Goal: Information Seeking & Learning: Find specific fact

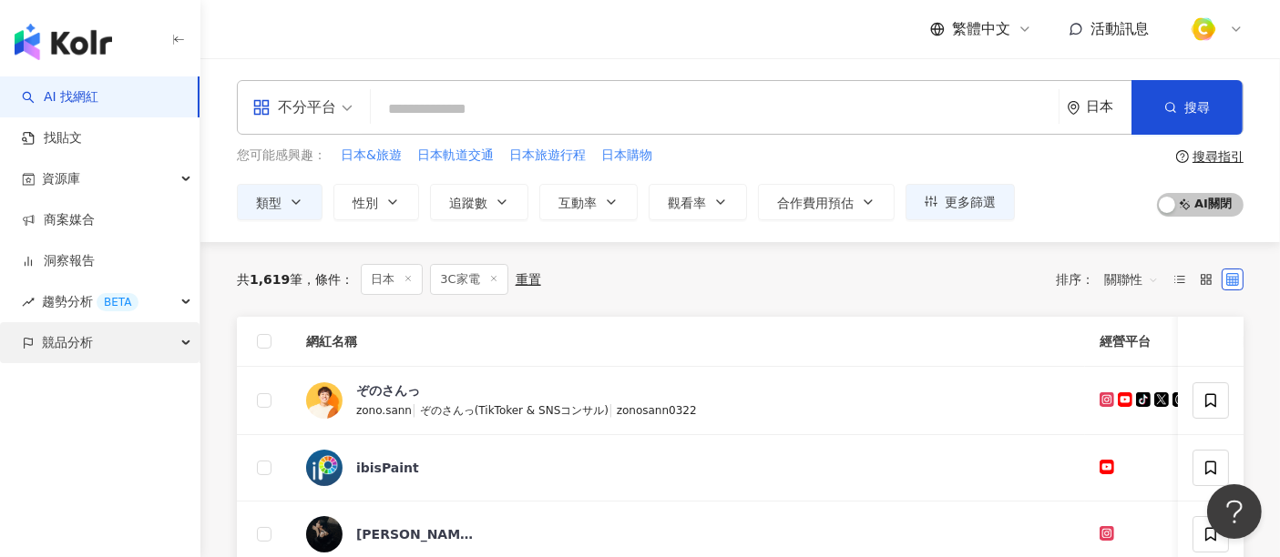
click at [174, 350] on div "競品分析" at bounding box center [99, 342] width 199 height 41
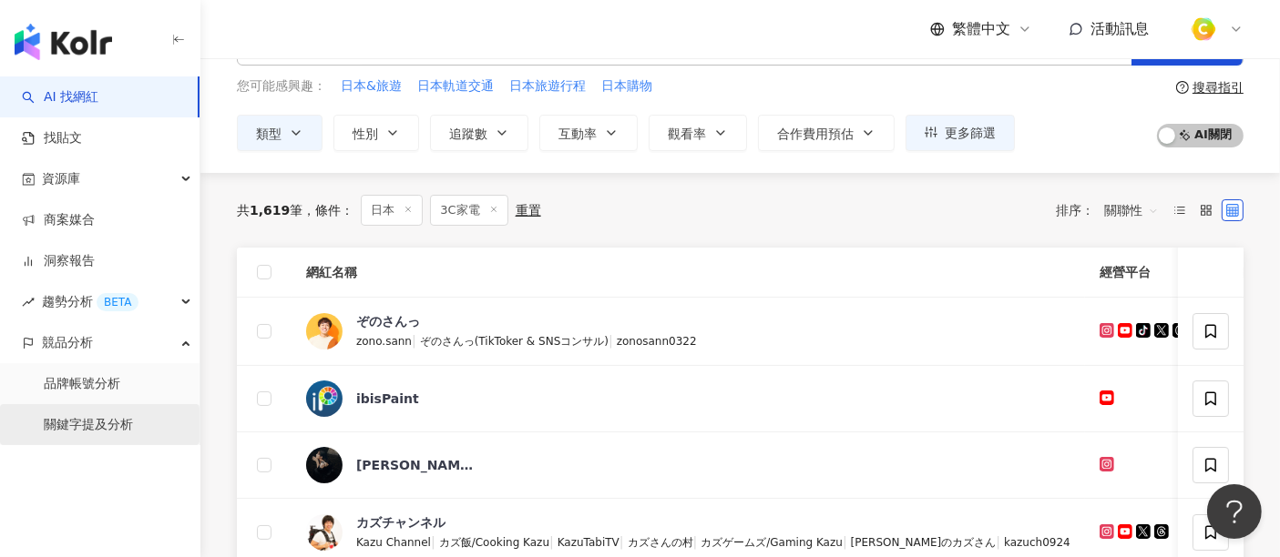
scroll to position [101, 0]
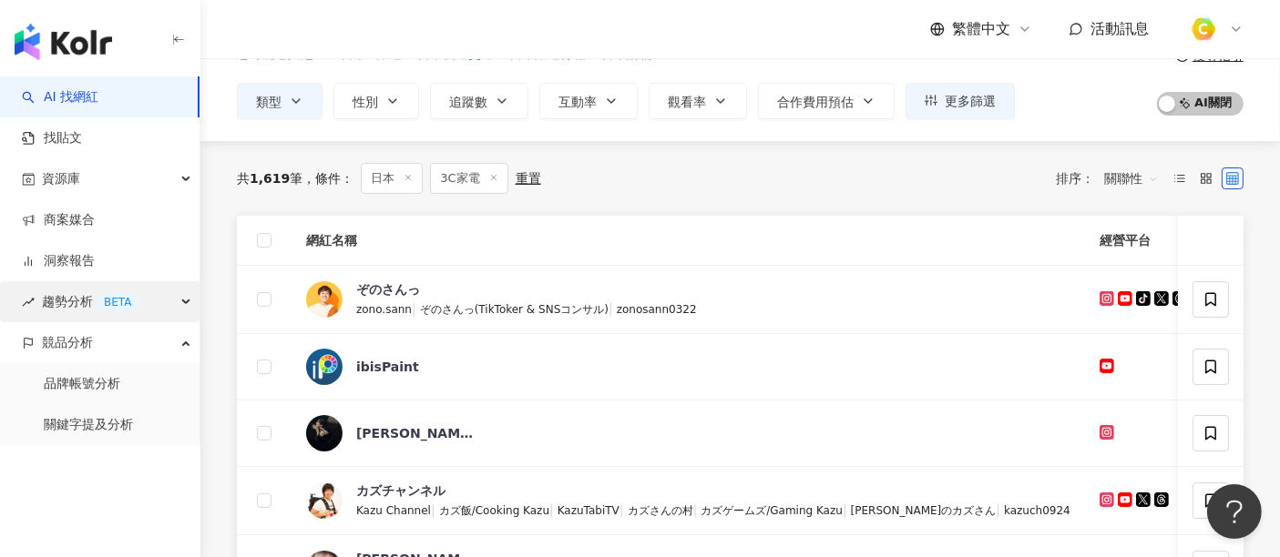
click at [176, 305] on div "趨勢分析 BETA" at bounding box center [99, 301] width 199 height 41
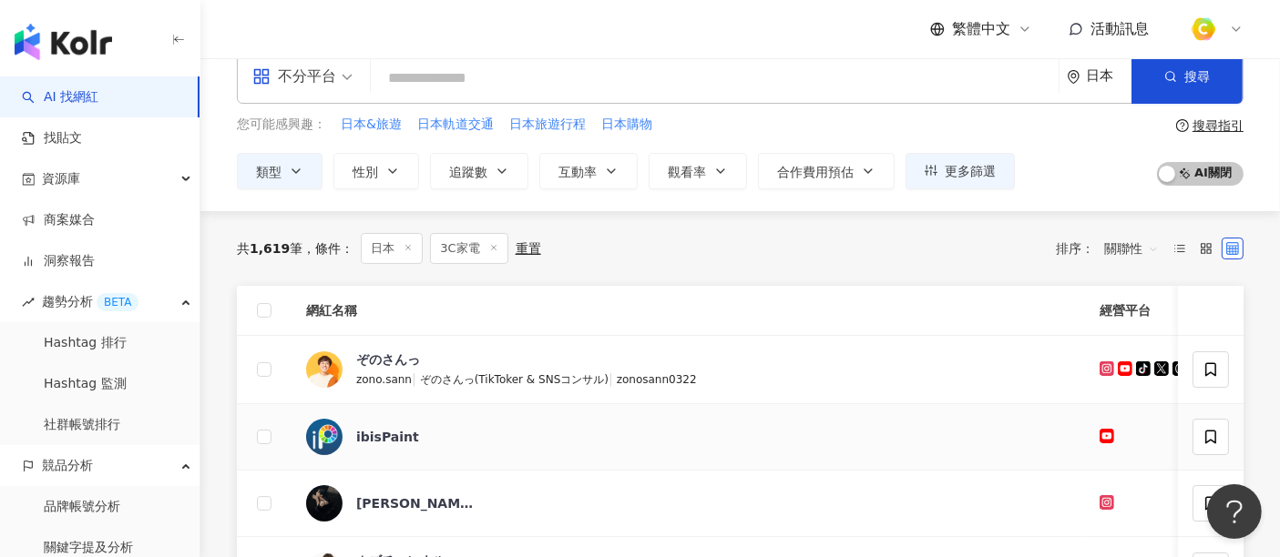
scroll to position [0, 0]
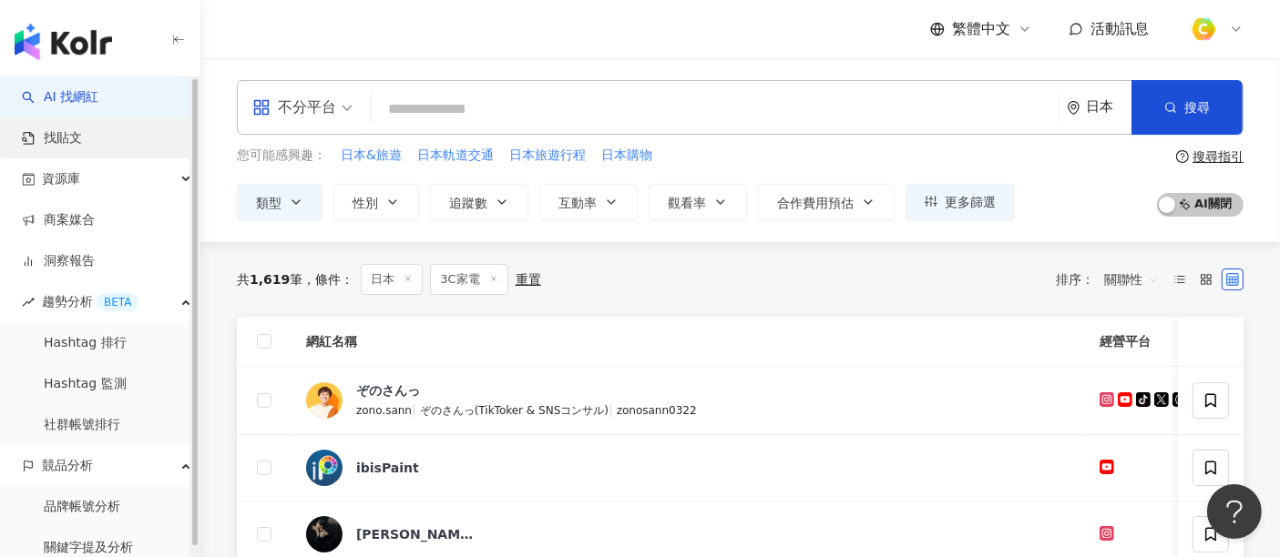
click at [82, 134] on link "找貼文" at bounding box center [52, 138] width 60 height 18
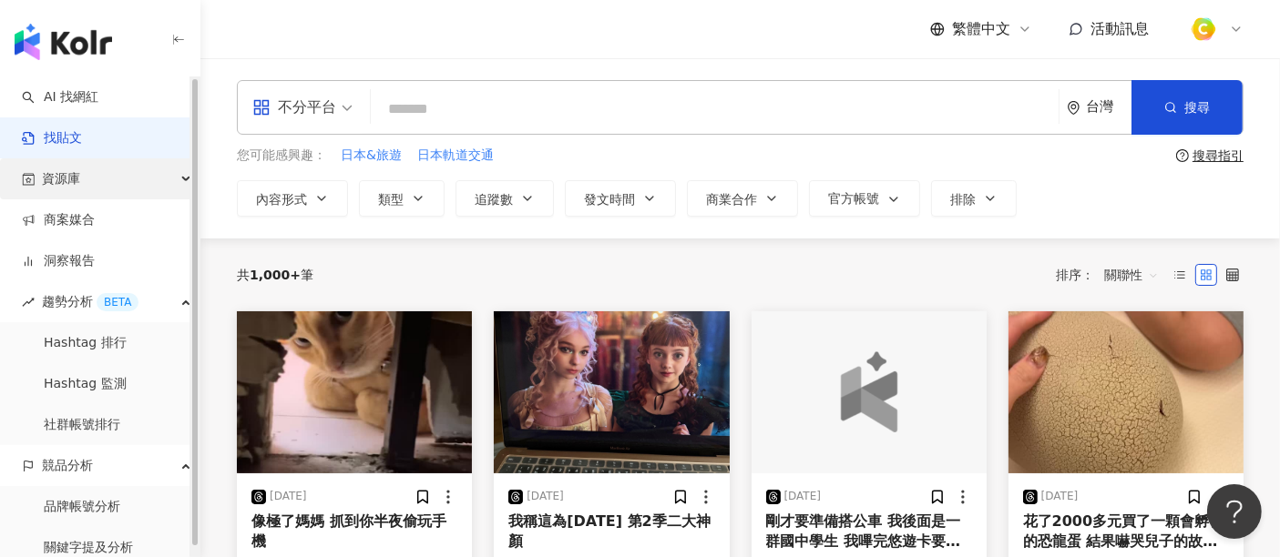
click at [110, 182] on div "資源庫" at bounding box center [99, 178] width 199 height 41
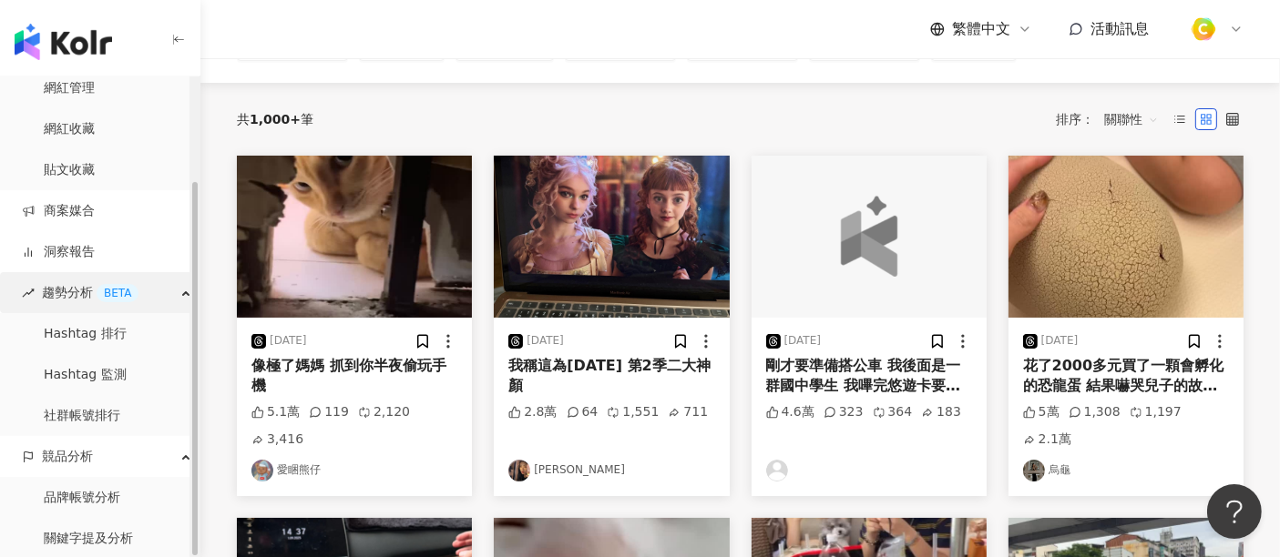
scroll to position [303, 0]
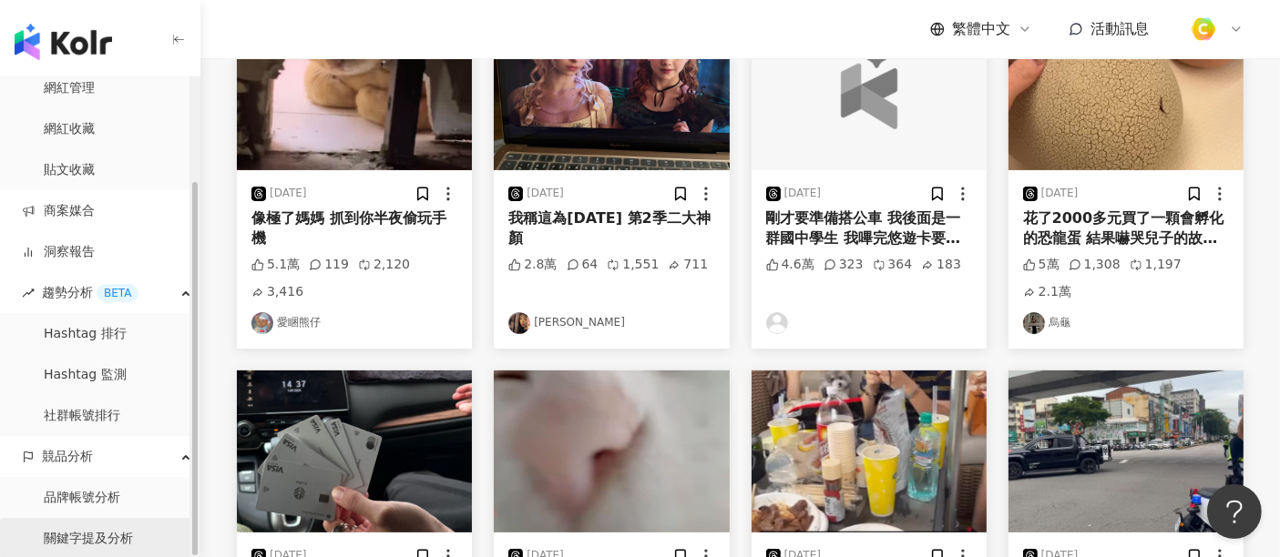
click at [92, 537] on link "關鍵字提及分析" at bounding box center [88, 539] width 89 height 18
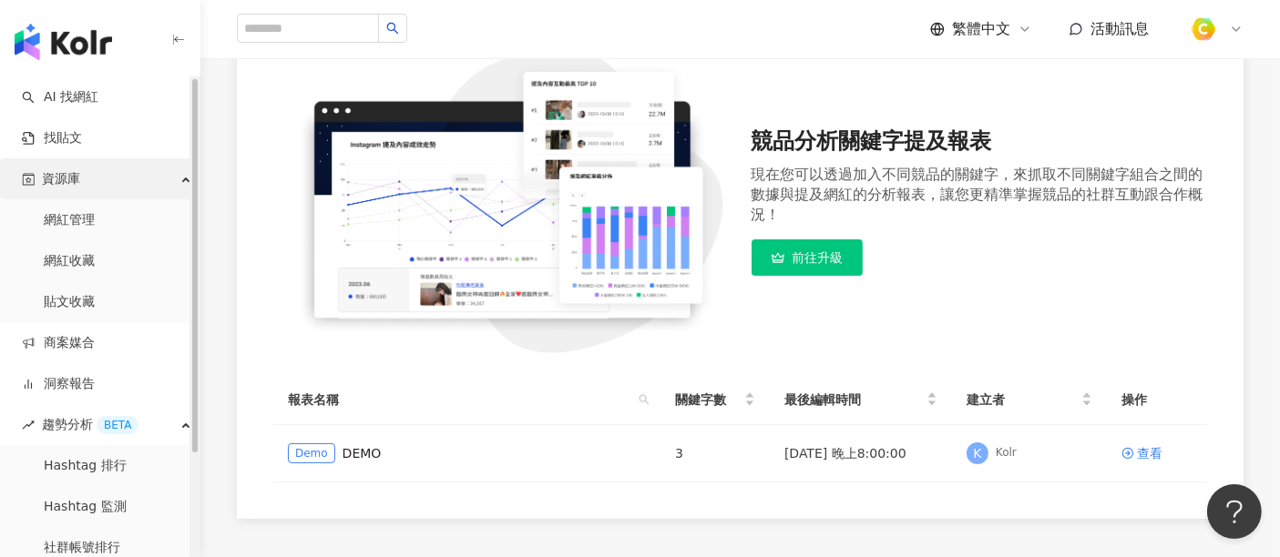
scroll to position [202, 0]
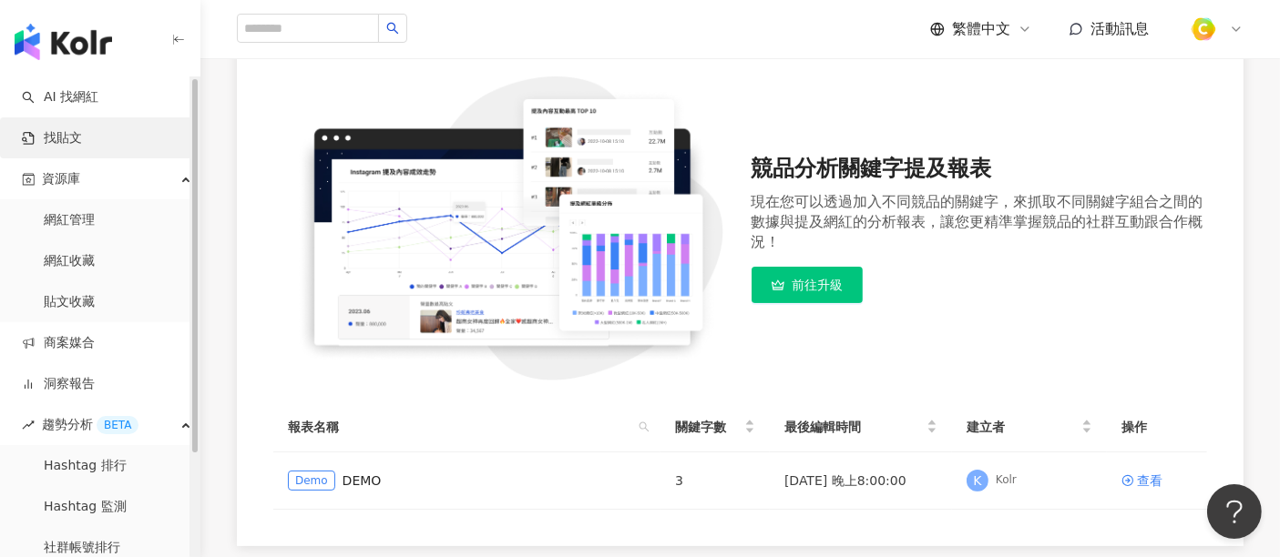
click at [66, 129] on link "找貼文" at bounding box center [52, 138] width 60 height 18
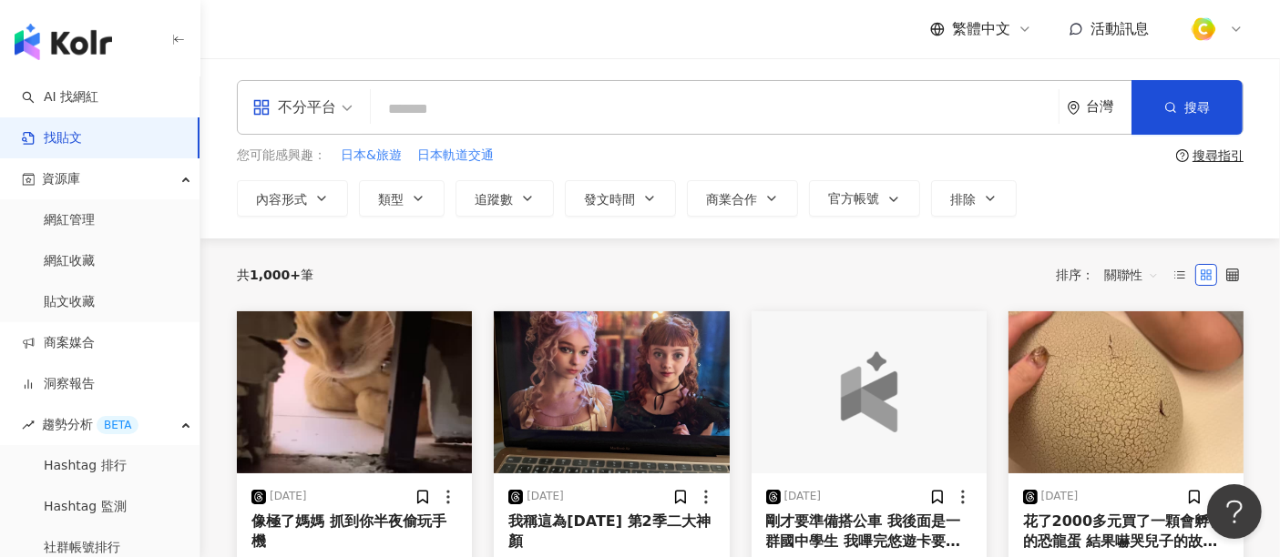
drag, startPoint x: 413, startPoint y: 373, endPoint x: 853, endPoint y: 261, distance: 454.8
click at [853, 261] on div "共 1,000+ 筆 排序： 關聯性" at bounding box center [740, 274] width 1006 height 29
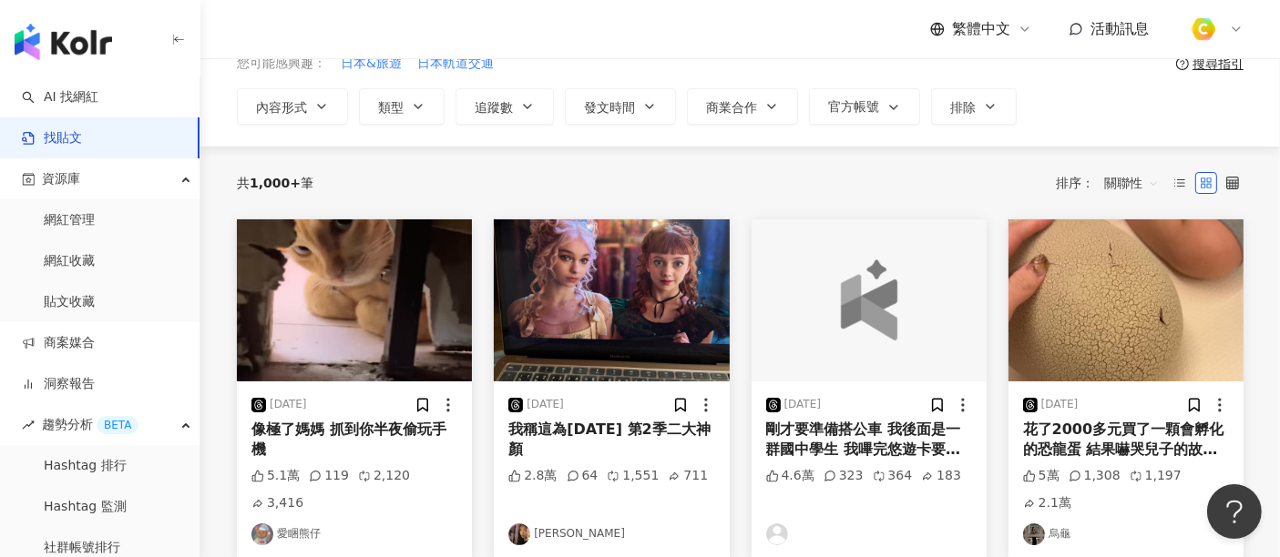
scroll to position [202, 0]
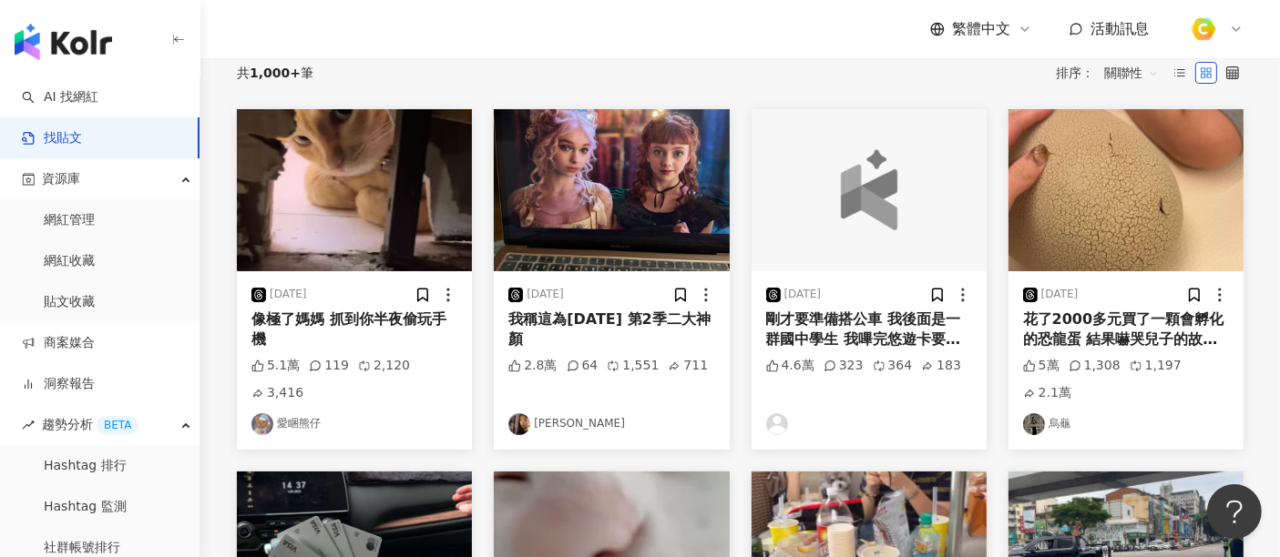
drag, startPoint x: 364, startPoint y: 313, endPoint x: 311, endPoint y: 315, distance: 53.8
click at [311, 315] on div "像極了媽媽 抓到你半夜偷玩手機" at bounding box center [354, 330] width 206 height 41
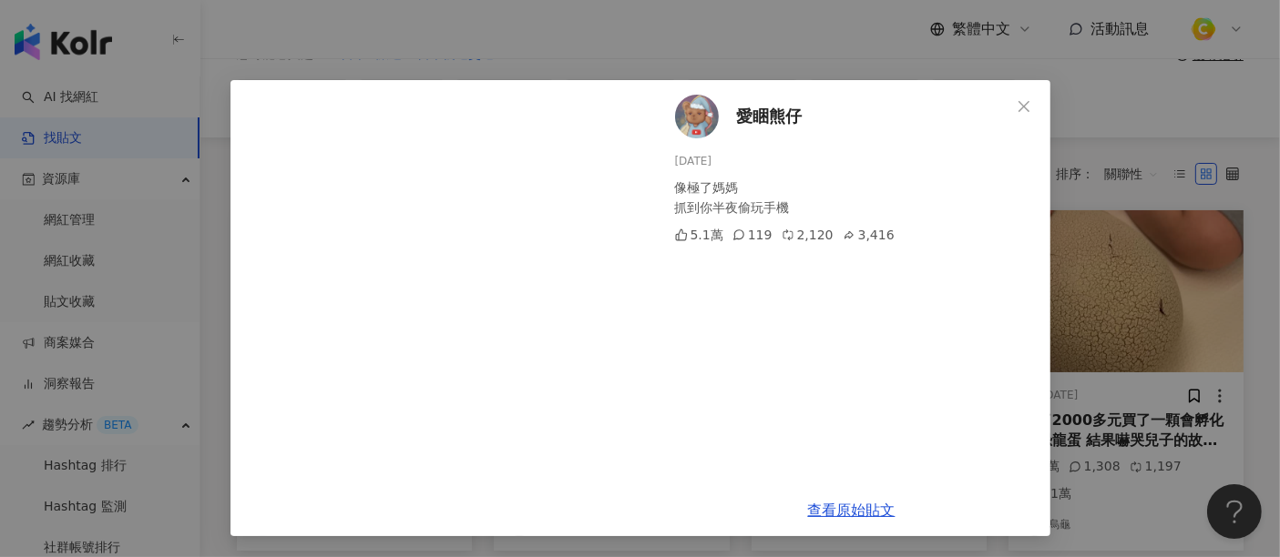
scroll to position [303, 0]
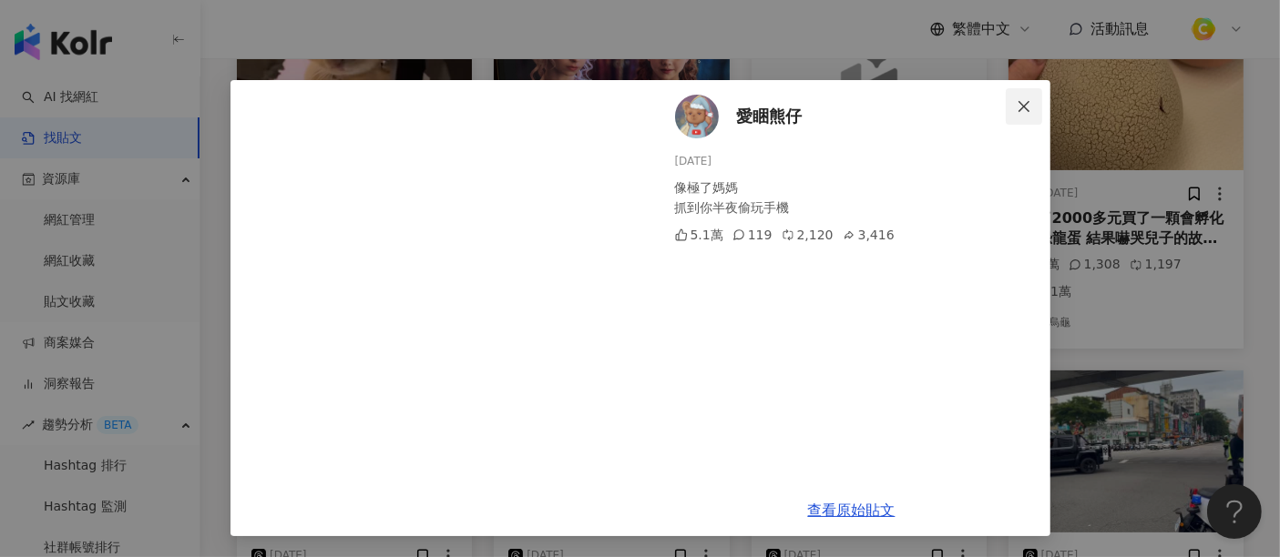
click at [1016, 99] on icon "close" at bounding box center [1023, 106] width 15 height 15
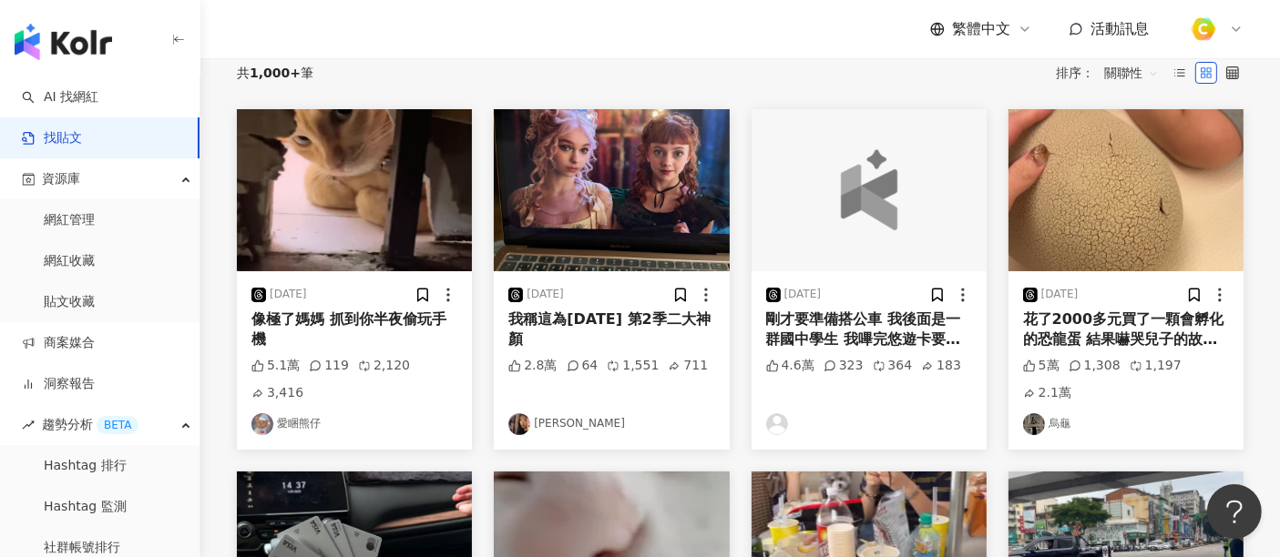
scroll to position [0, 0]
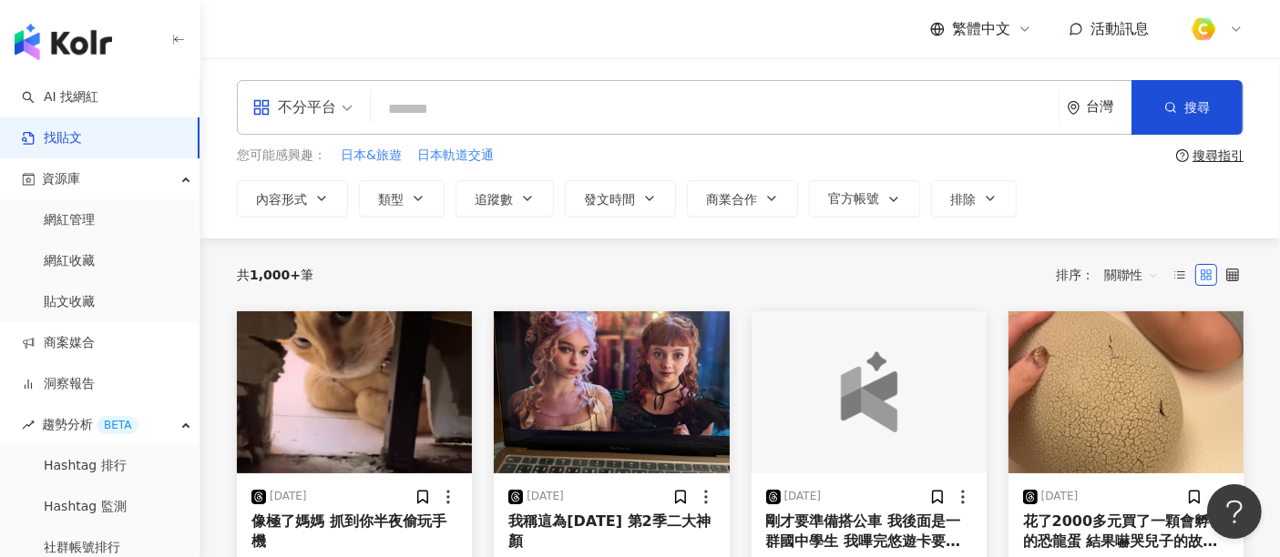
click at [345, 101] on span "不分平台" at bounding box center [302, 107] width 100 height 29
click at [608, 242] on div "共 1,000+ 筆 排序： 關聯性" at bounding box center [740, 275] width 1006 height 73
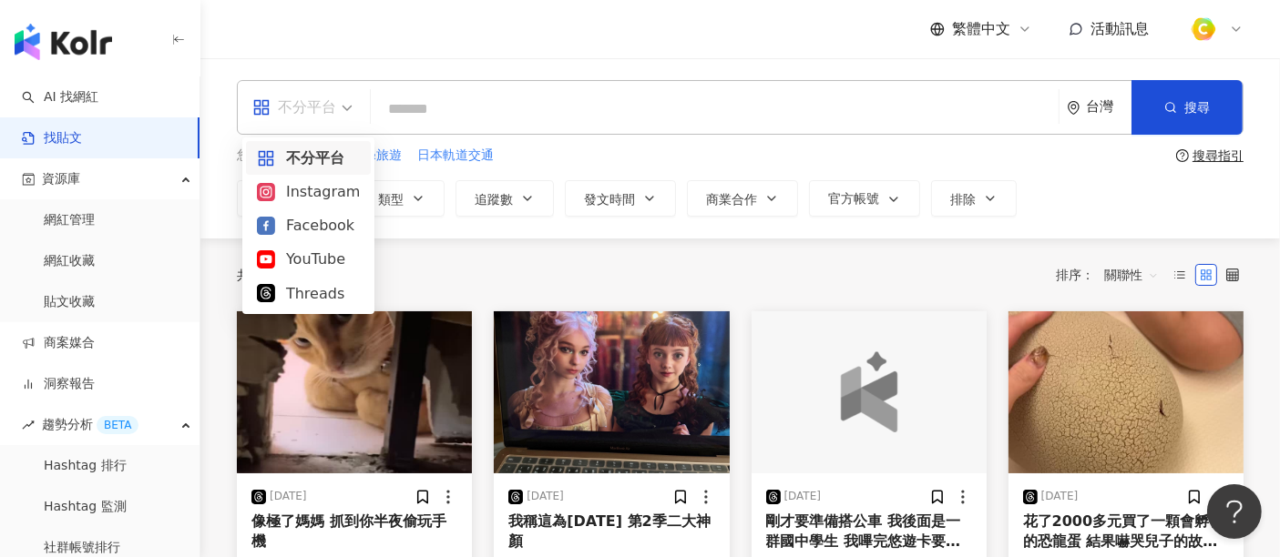
click at [324, 103] on div "不分平台" at bounding box center [294, 107] width 84 height 29
drag, startPoint x: 453, startPoint y: 101, endPoint x: 473, endPoint y: 106, distance: 20.5
click at [454, 101] on input "search" at bounding box center [714, 108] width 673 height 39
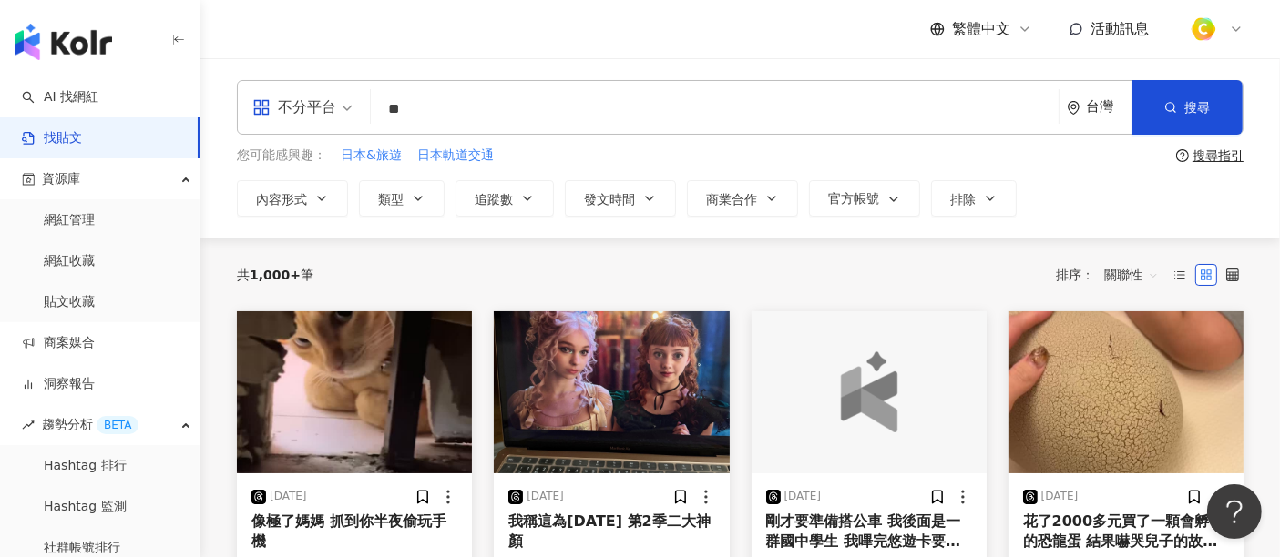
type input "*"
type input "*****"
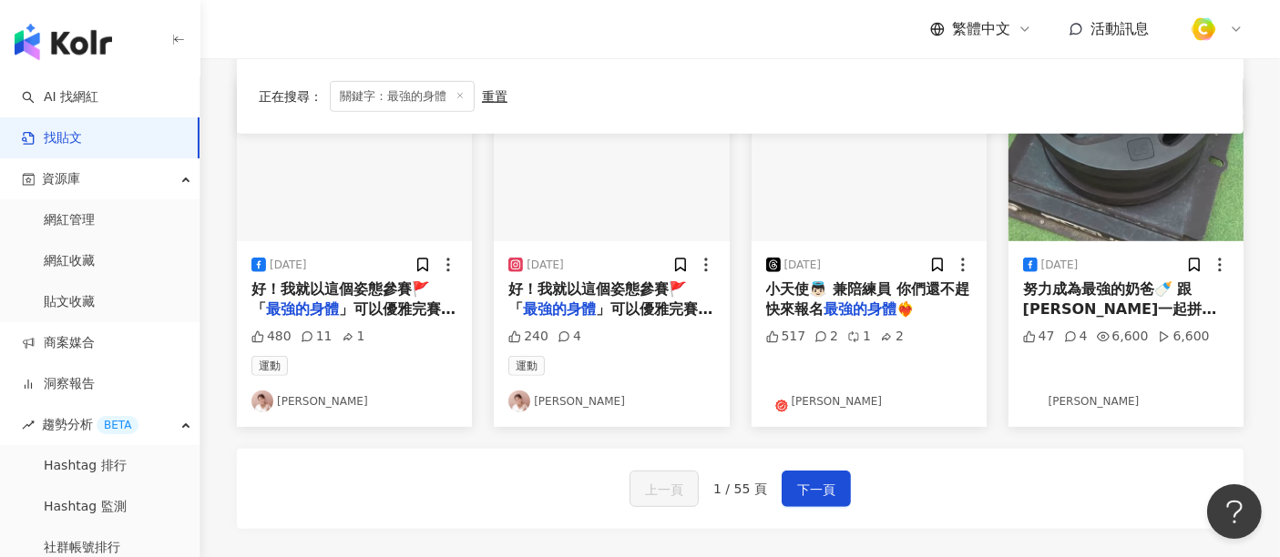
scroll to position [1012, 0]
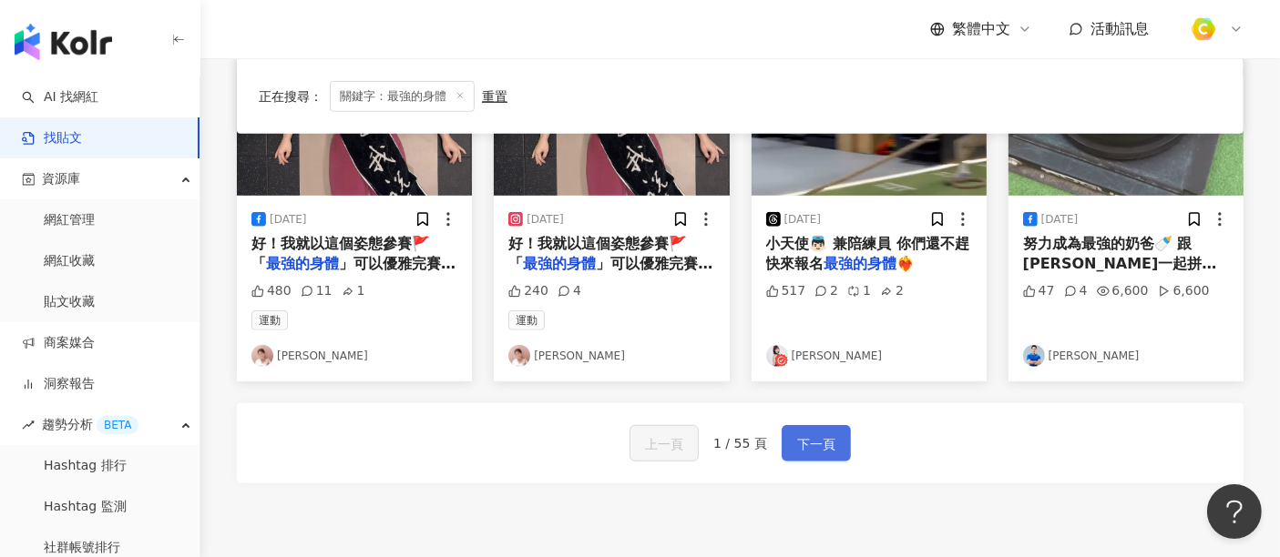
click at [807, 438] on span "下一頁" at bounding box center [816, 444] width 38 height 22
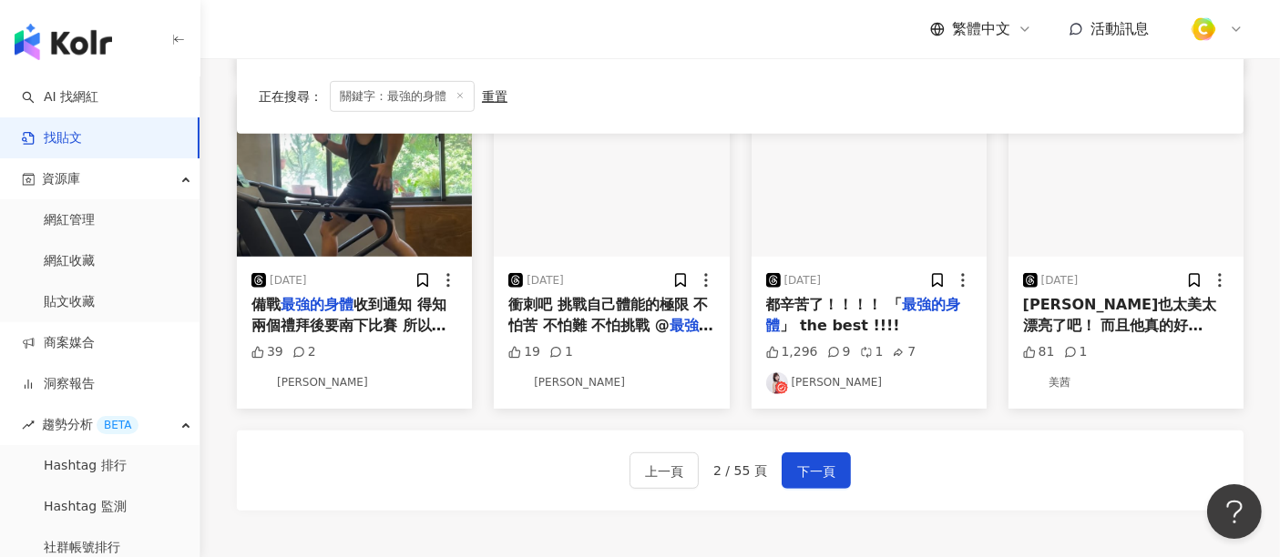
scroll to position [984, 0]
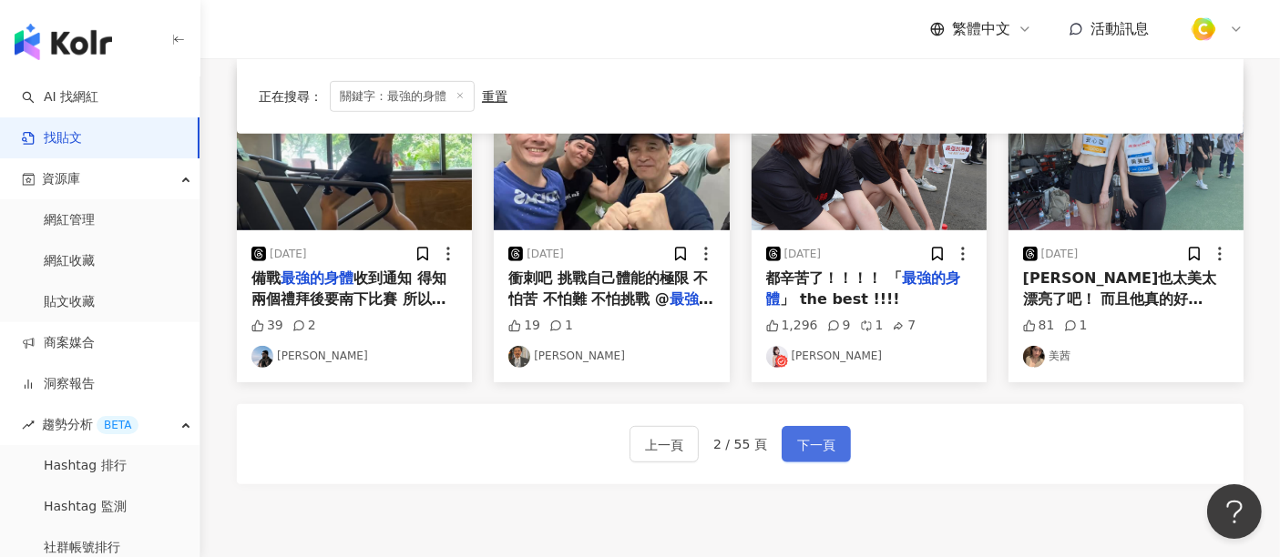
click at [801, 437] on span "下一頁" at bounding box center [816, 445] width 38 height 22
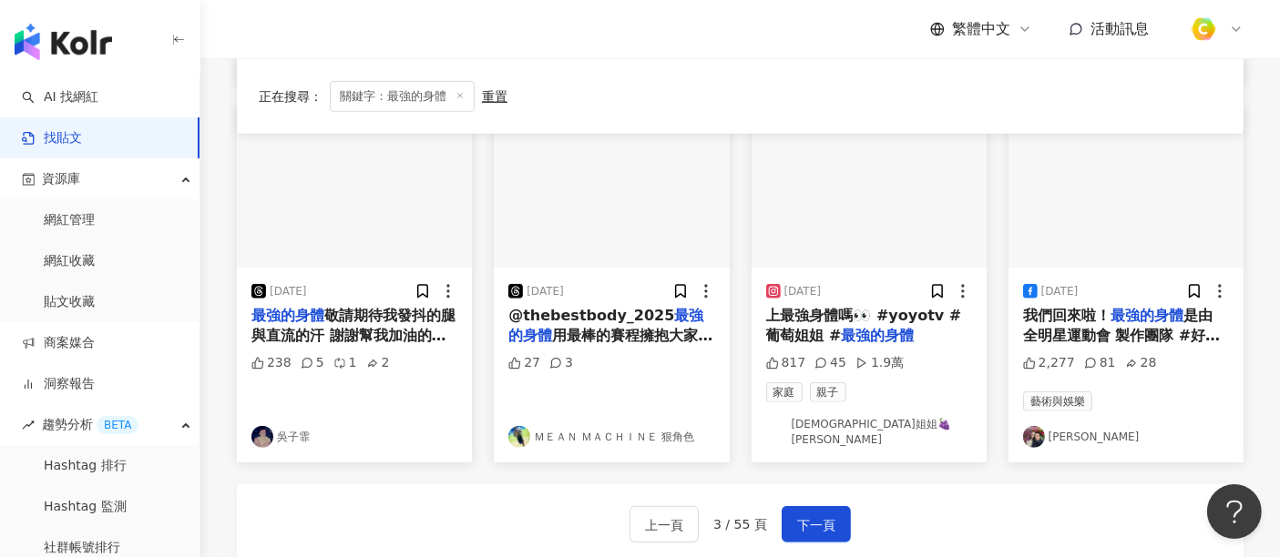
scroll to position [911, 0]
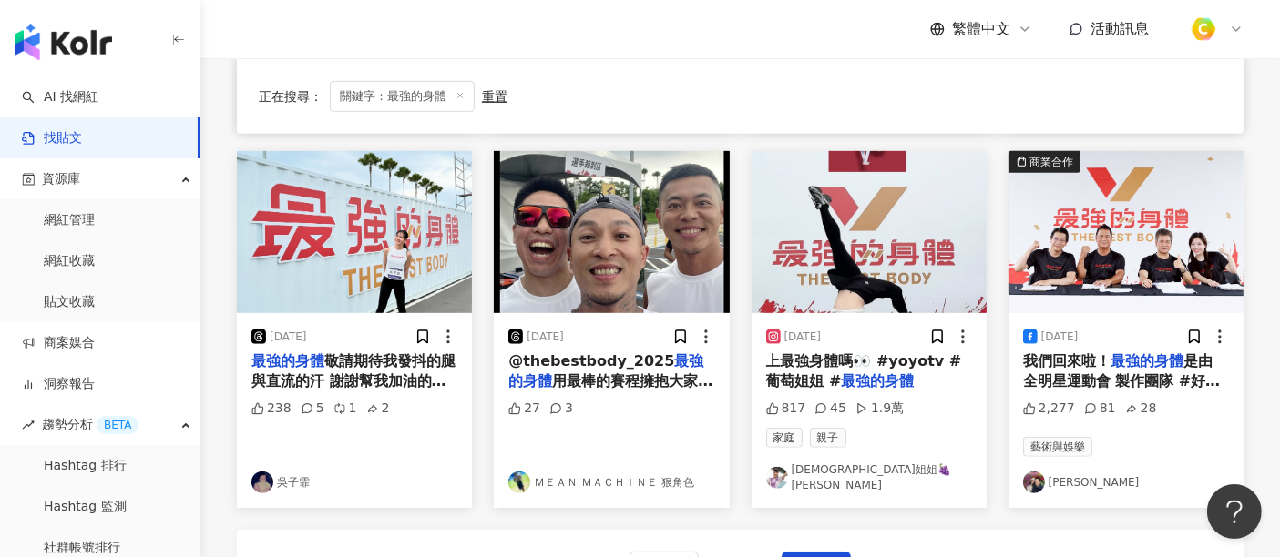
drag, startPoint x: 1081, startPoint y: 350, endPoint x: 1129, endPoint y: 371, distance: 52.6
click at [1129, 371] on span "是由 全明星運動會 製作團隊 #好看娛樂，全新推出的大型運動健身競賽實境節目！ 歡迎各行各業、不分男女，對身體素質有自信的朋友報名參賽！報名請洽 #" at bounding box center [1125, 421] width 204 height 139
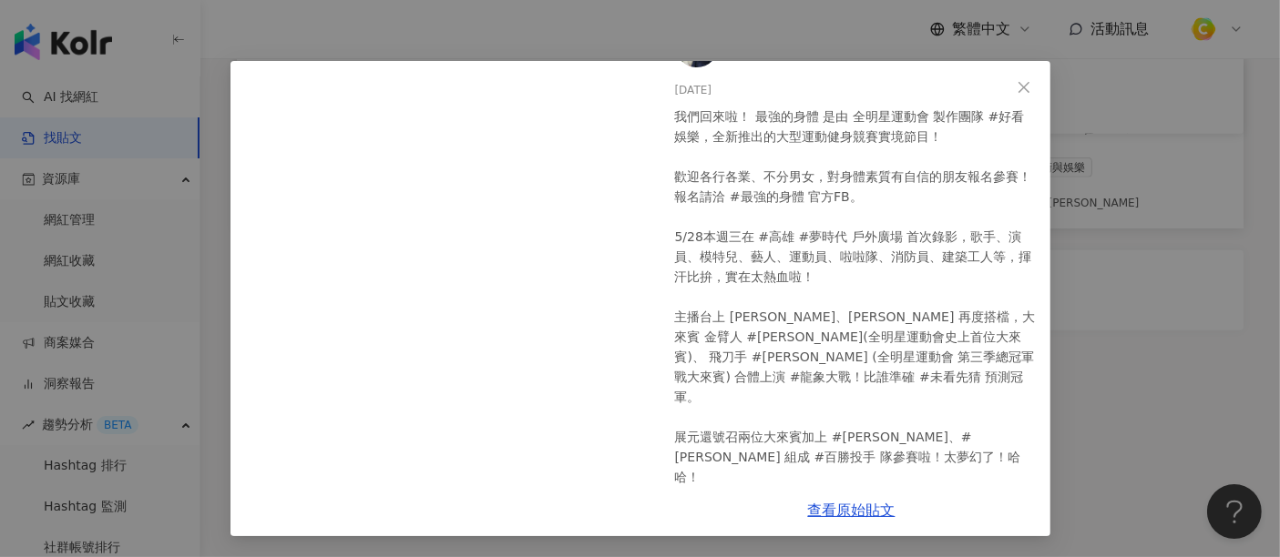
scroll to position [0, 0]
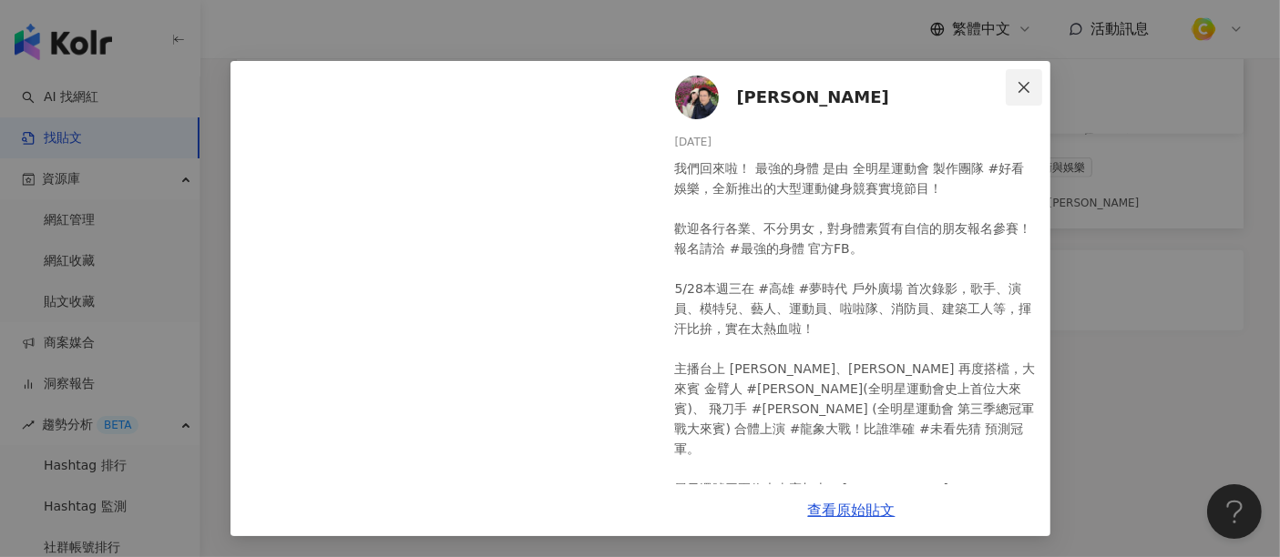
click at [1018, 90] on icon "close" at bounding box center [1023, 86] width 11 height 11
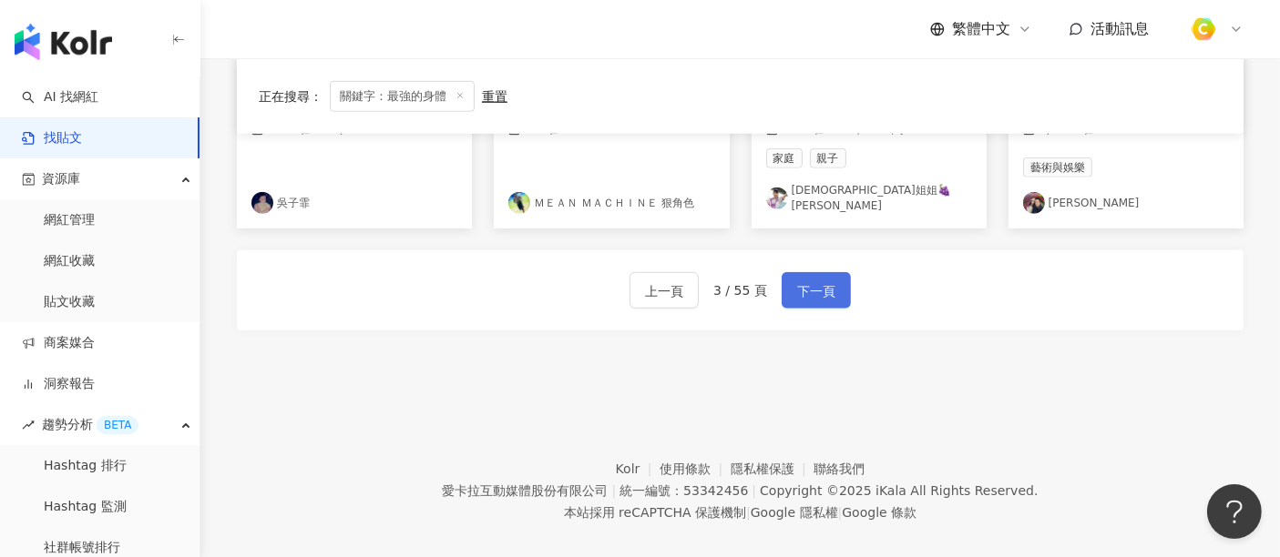
click at [817, 280] on span "下一頁" at bounding box center [816, 291] width 38 height 22
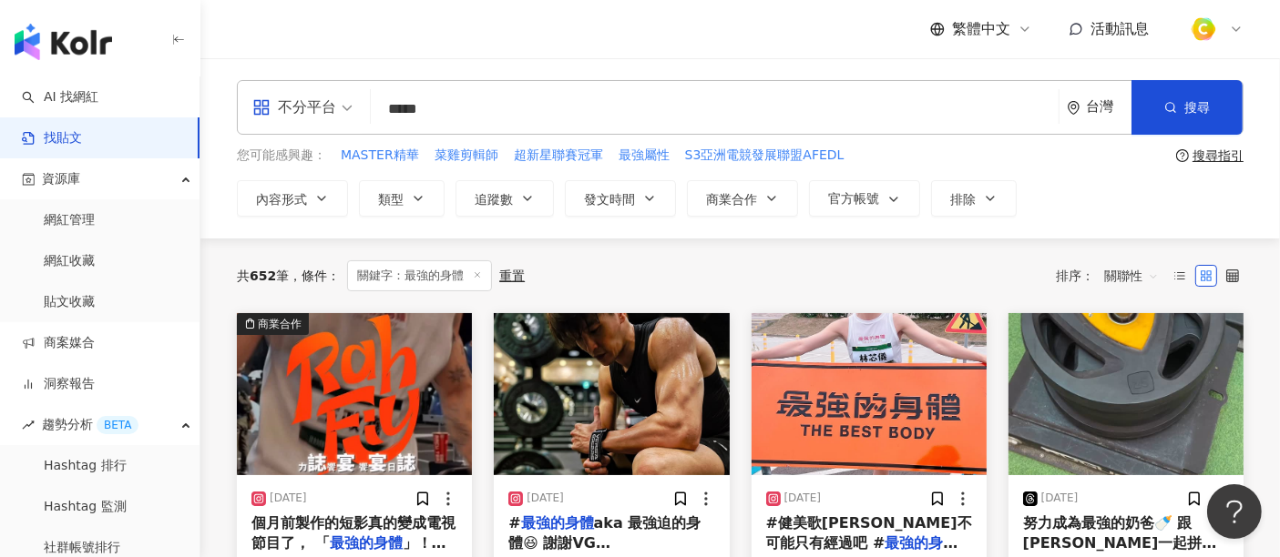
click at [340, 121] on span "不分平台" at bounding box center [302, 107] width 100 height 29
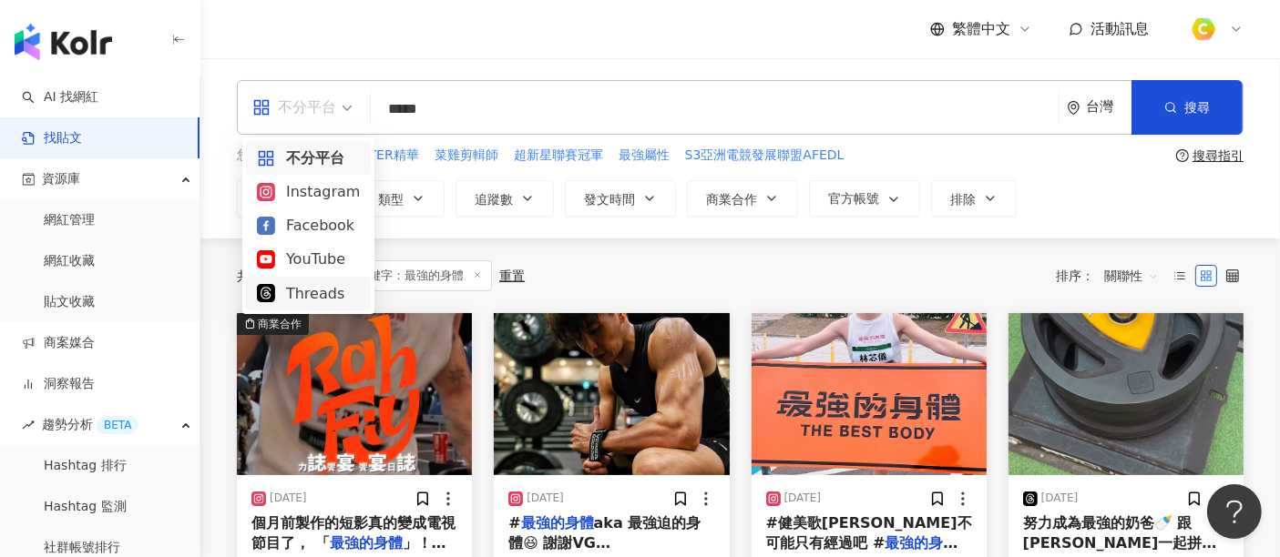
click at [304, 285] on div "Threads" at bounding box center [308, 293] width 103 height 23
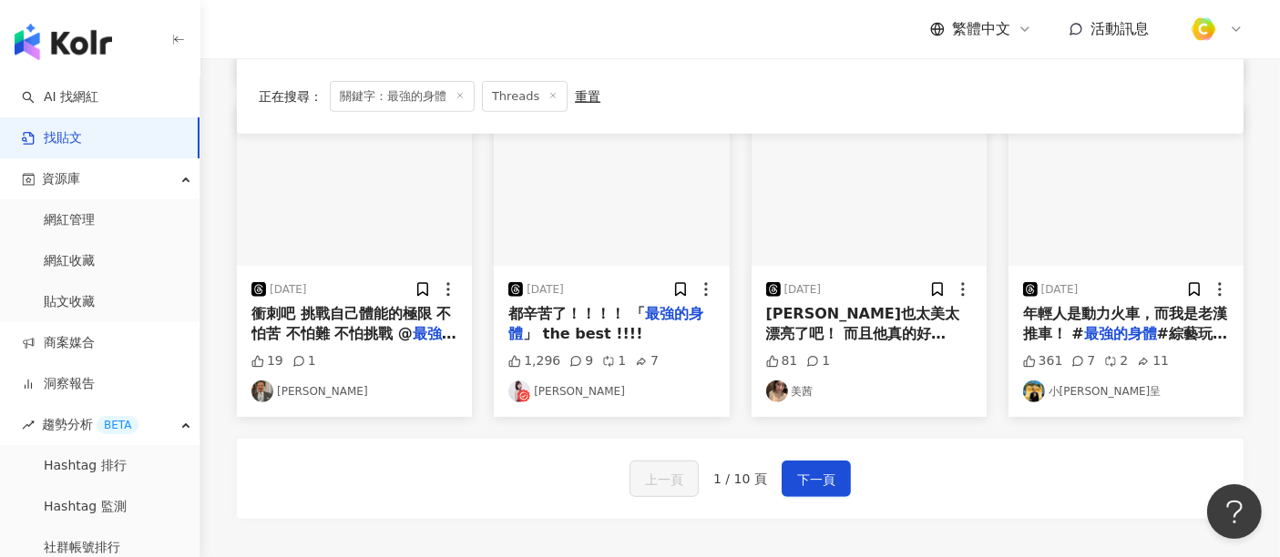
scroll to position [1012, 0]
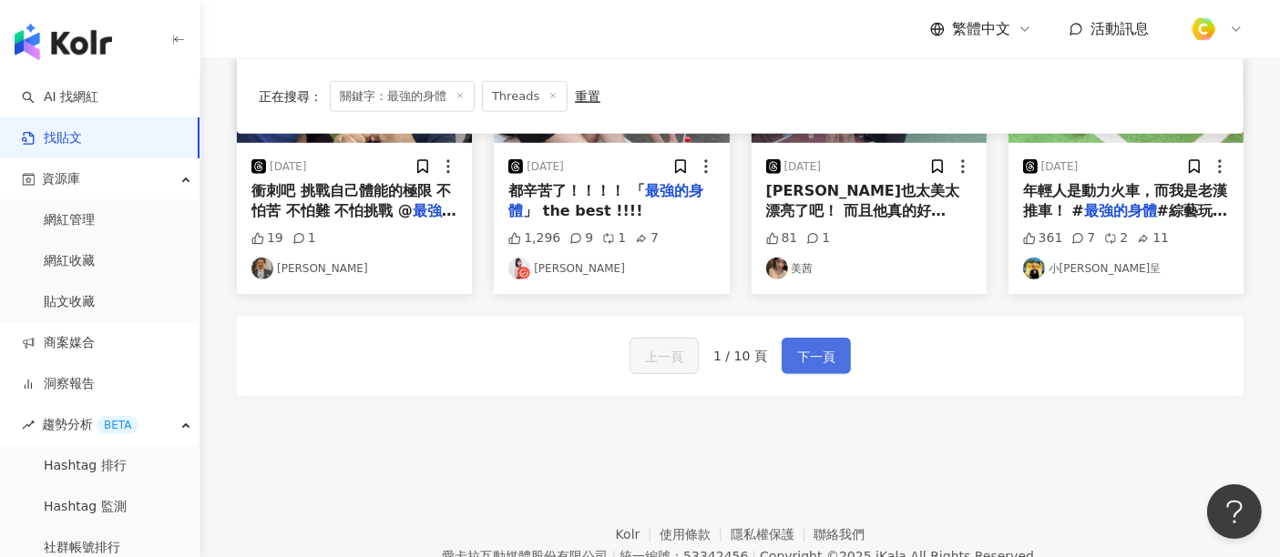
click at [832, 345] on button "下一頁" at bounding box center [815, 356] width 69 height 36
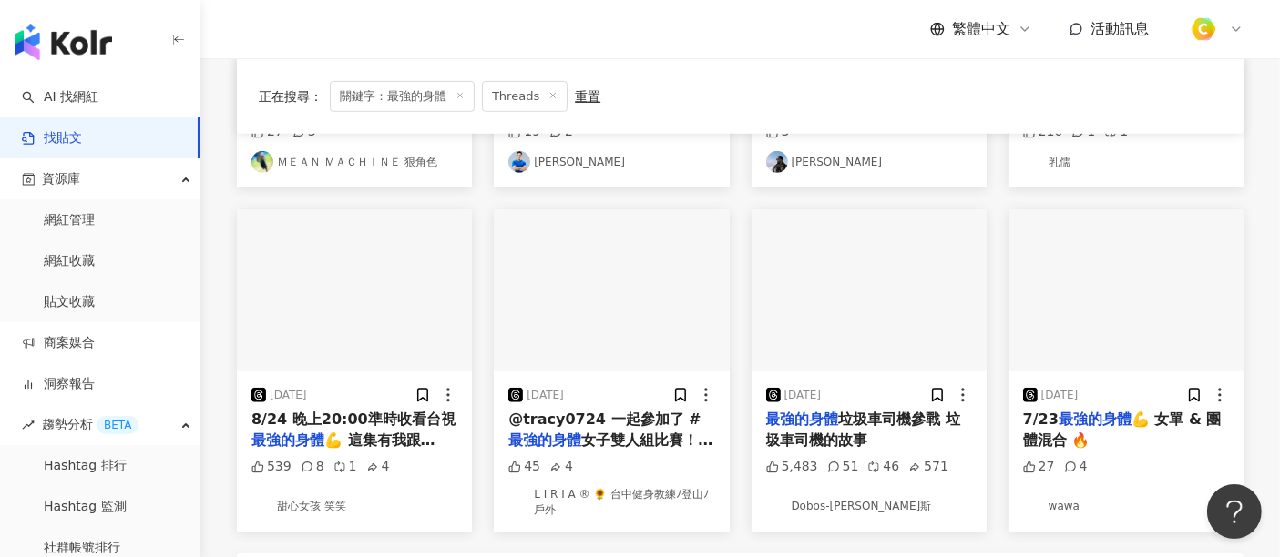
scroll to position [818, 0]
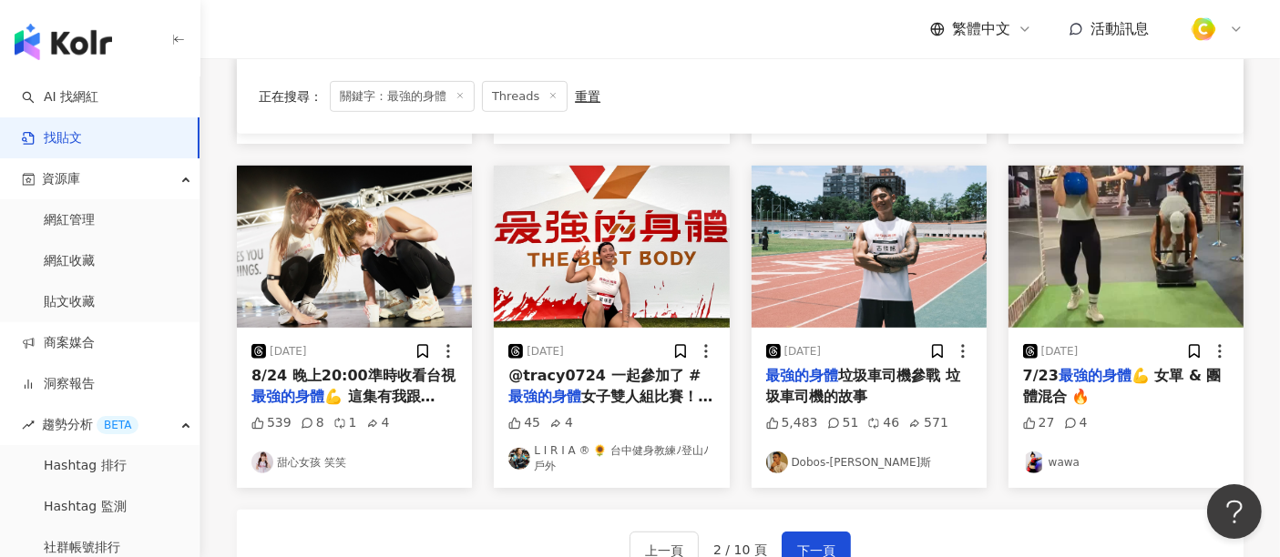
drag, startPoint x: 876, startPoint y: 375, endPoint x: 936, endPoint y: 500, distance: 138.5
click at [936, 500] on div "[DATE] [DATE]真的是 最強的身體 260 12 2 2 Yu [DATE] # 最強的身體 我準備參賽了！ 68 1 1 2 [PERSON_NA…" at bounding box center [740, 43] width 1006 height 1096
click at [875, 383] on span "垃圾車司機參戰 垃圾車司機的故事" at bounding box center [863, 385] width 195 height 37
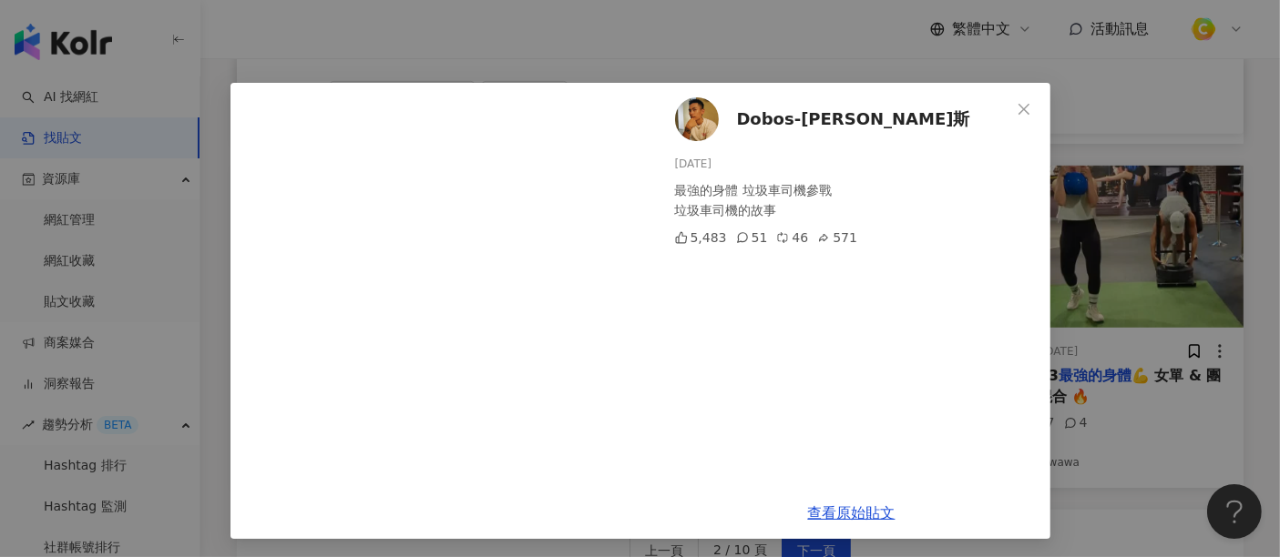
scroll to position [11, 0]
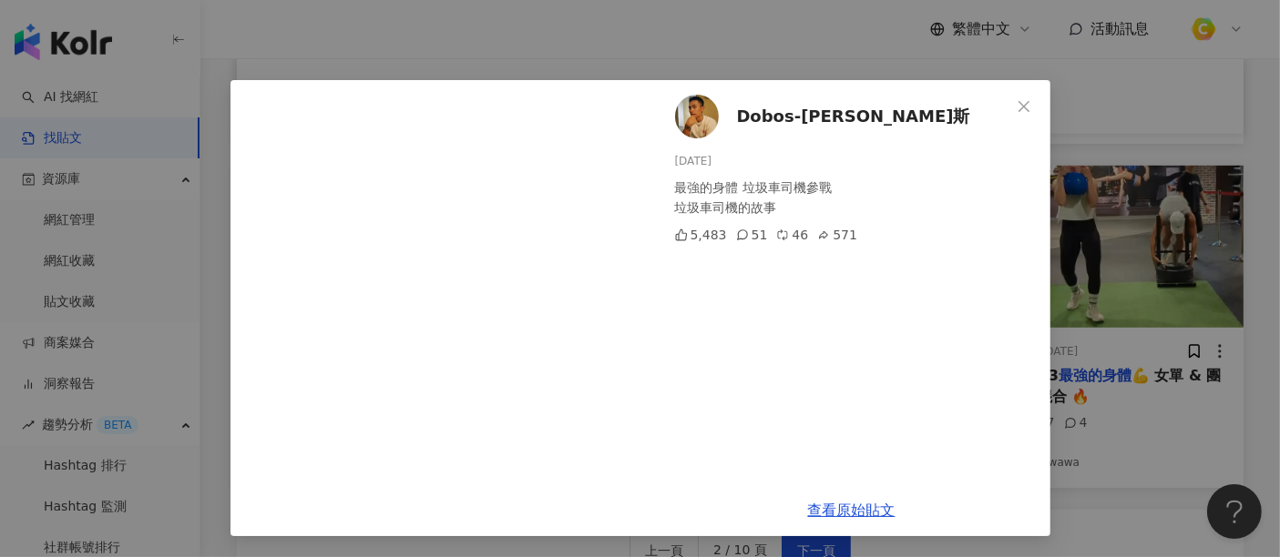
click at [773, 116] on span "Dobos-[PERSON_NAME]斯" at bounding box center [853, 116] width 233 height 25
click at [1015, 97] on button "Close" at bounding box center [1023, 106] width 36 height 36
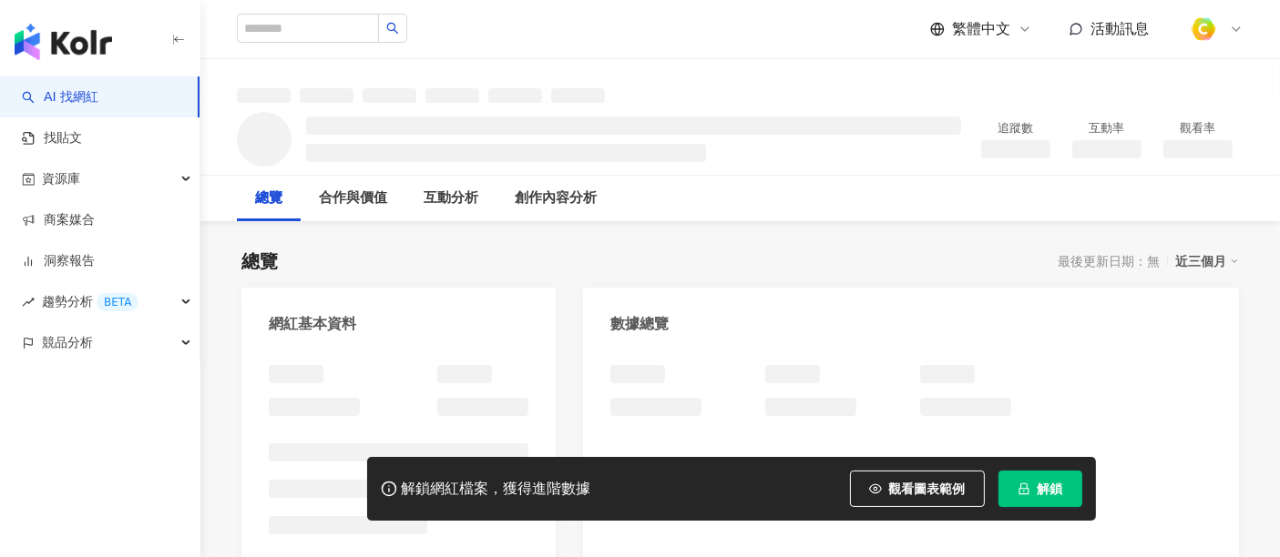
scroll to position [101, 0]
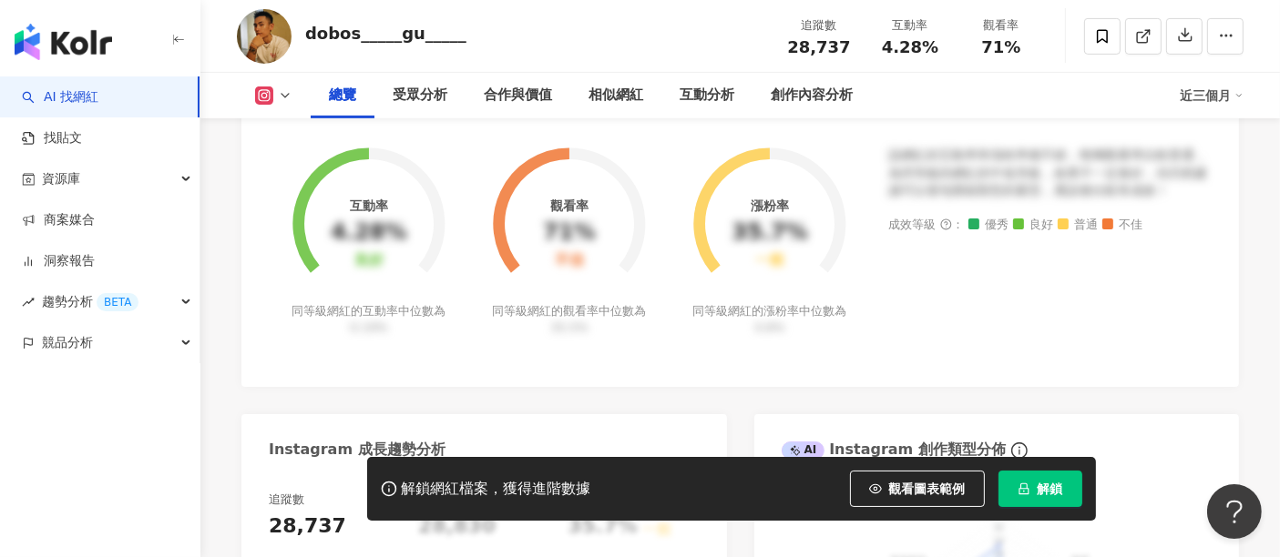
scroll to position [573, 0]
